Goal: Unclear

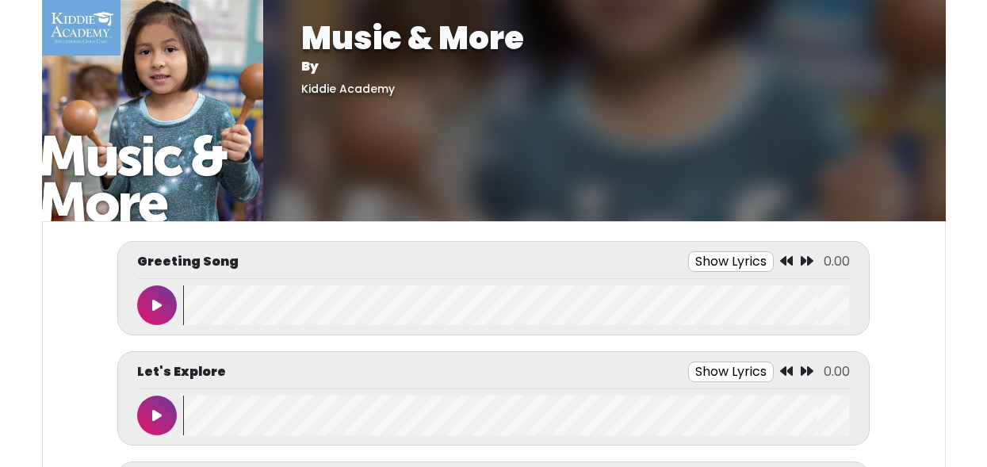
click at [155, 299] on icon at bounding box center [157, 305] width 10 height 13
click at [137, 285] on button at bounding box center [157, 305] width 40 height 40
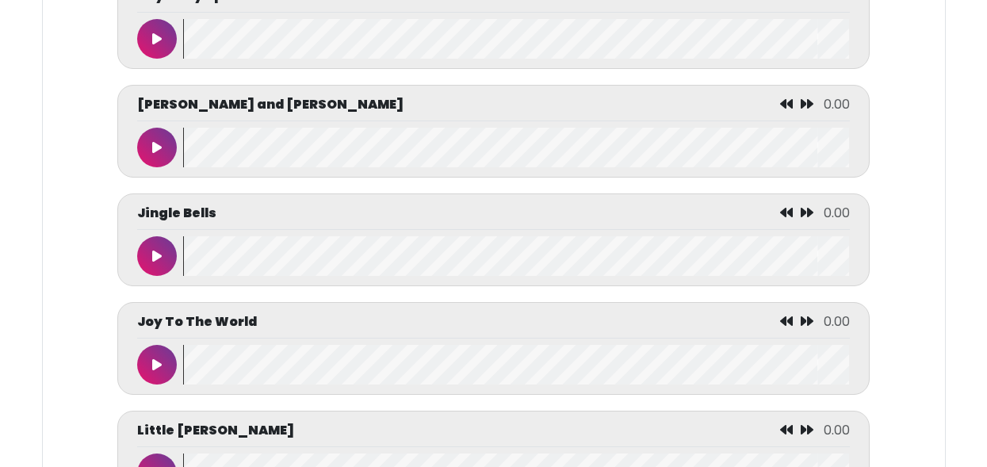
scroll to position [4630, 0]
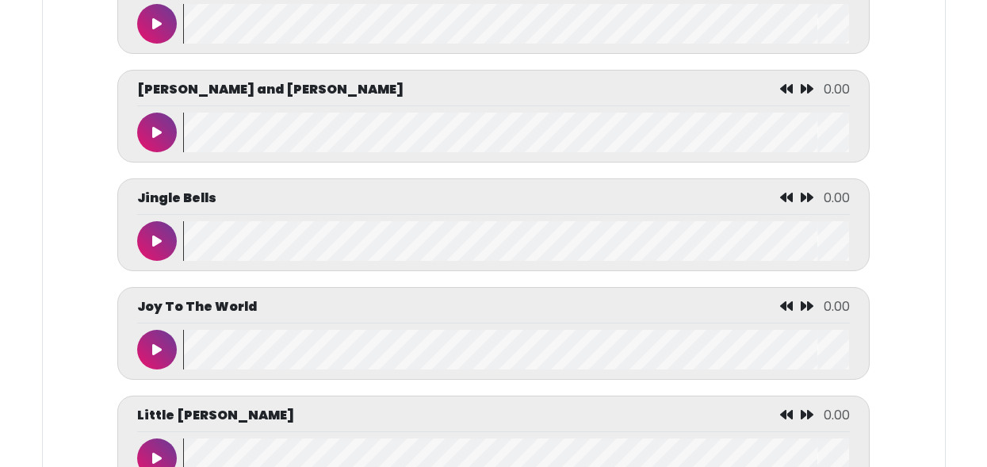
click at [159, 247] on icon at bounding box center [157, 241] width 10 height 13
click at [149, 369] on button at bounding box center [157, 350] width 40 height 40
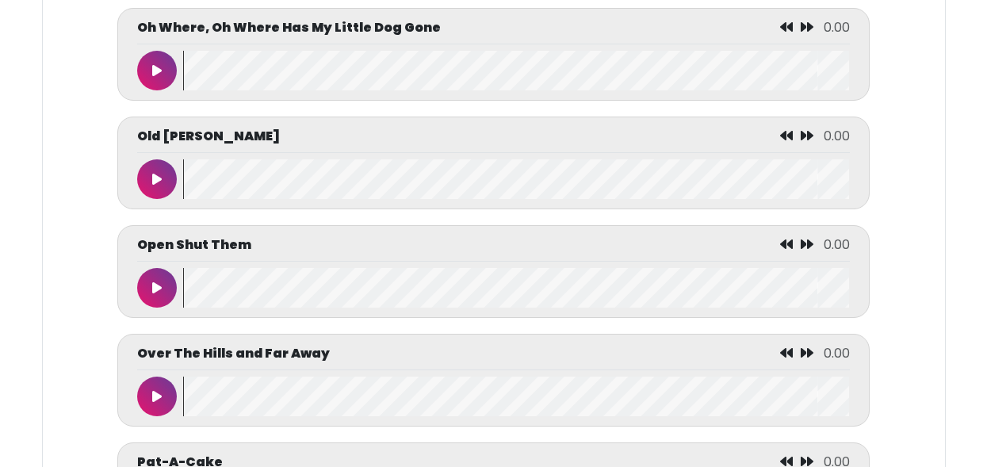
scroll to position [5673, 0]
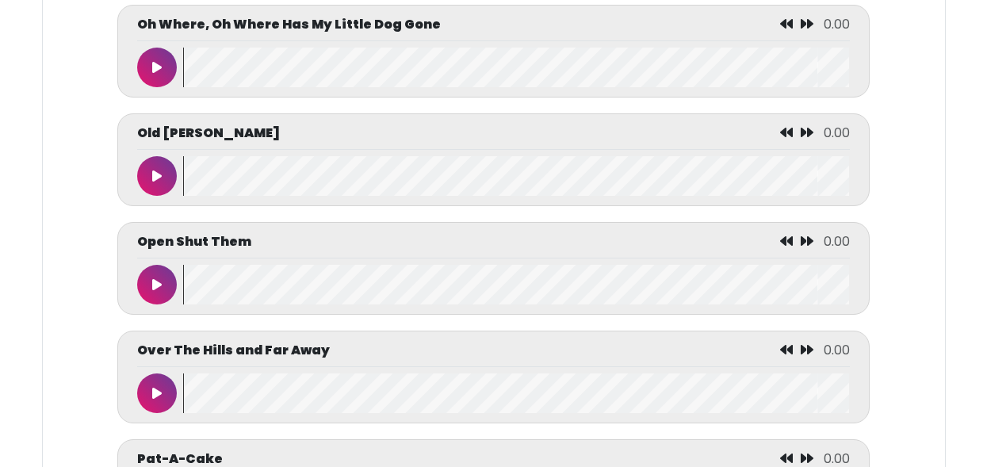
click at [152, 182] on icon at bounding box center [157, 176] width 10 height 13
click at [137, 156] on button at bounding box center [157, 176] width 40 height 40
click at [159, 291] on icon at bounding box center [157, 284] width 8 height 13
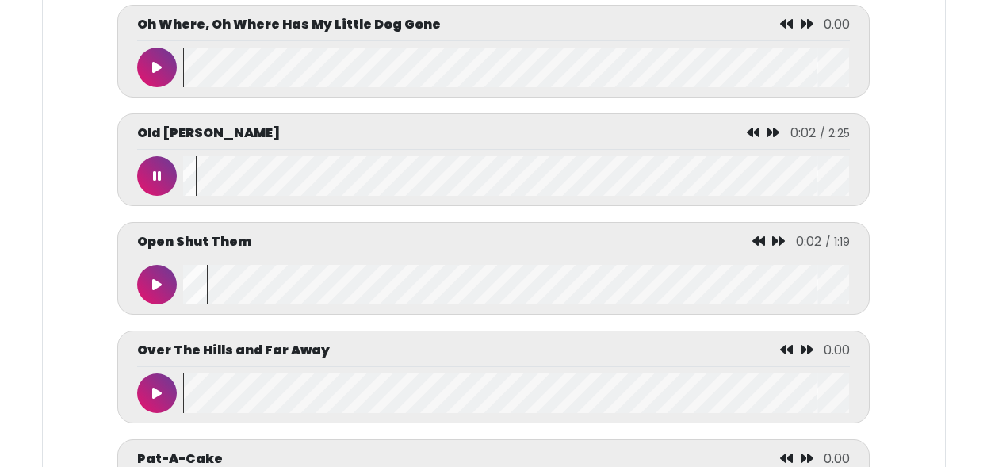
click at [156, 182] on icon at bounding box center [157, 176] width 8 height 13
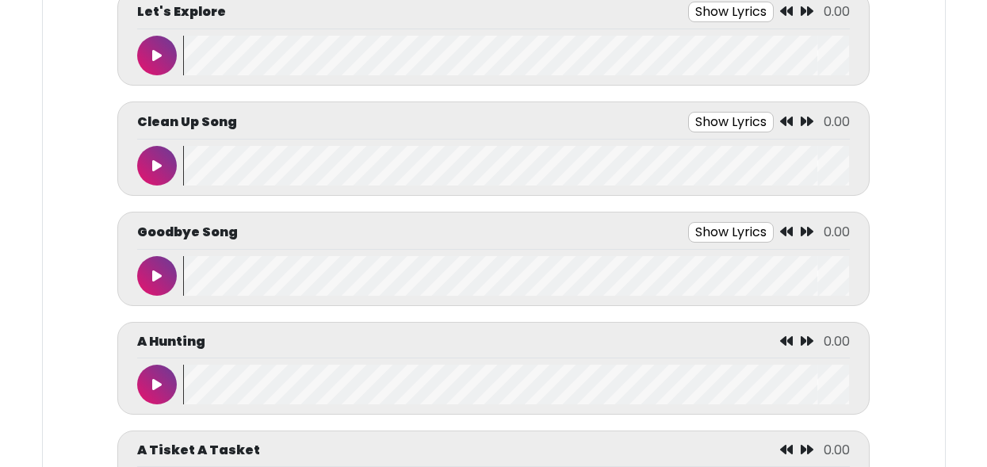
scroll to position [362, 0]
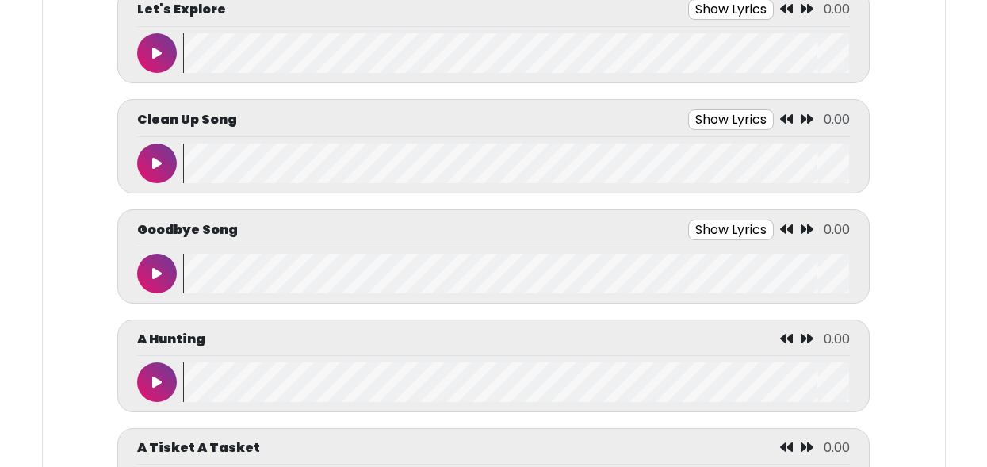
click at [157, 159] on icon at bounding box center [157, 163] width 10 height 13
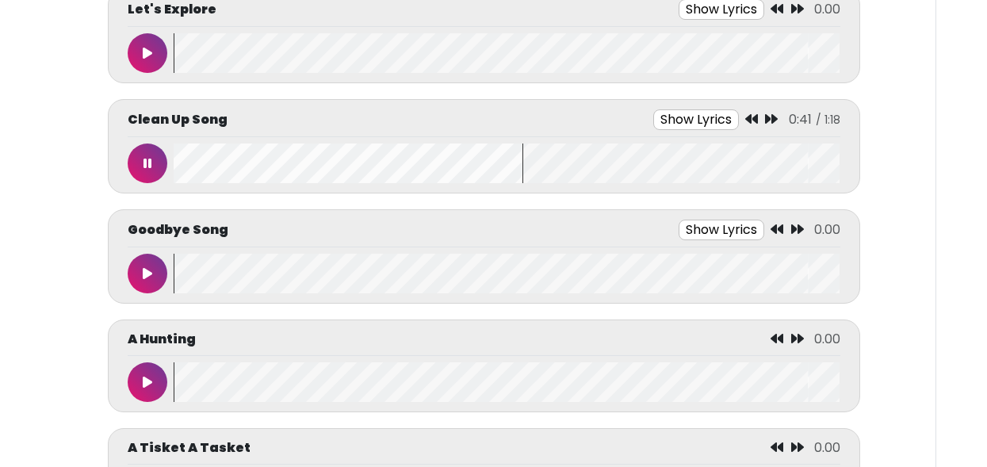
click at [149, 162] on icon at bounding box center [147, 163] width 8 height 13
click at [145, 272] on icon at bounding box center [148, 273] width 10 height 13
click at [128, 254] on button at bounding box center [148, 274] width 40 height 40
